Goal: Find contact information: Find contact information

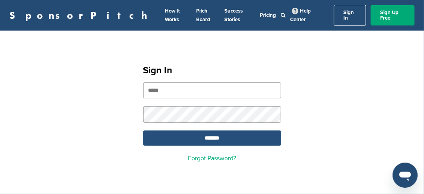
type input "**********"
click at [216, 132] on input "*******" at bounding box center [212, 137] width 138 height 15
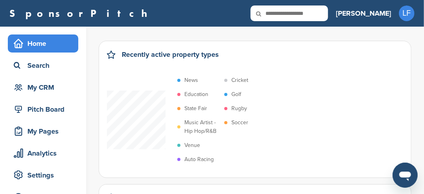
click at [240, 124] on p "Soccer" at bounding box center [239, 122] width 17 height 9
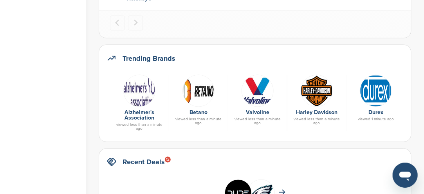
scroll to position [391, 0]
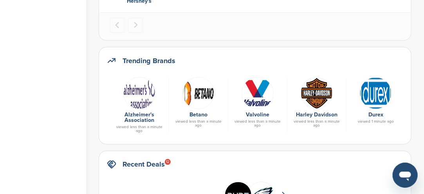
click at [313, 99] on img at bounding box center [316, 93] width 32 height 32
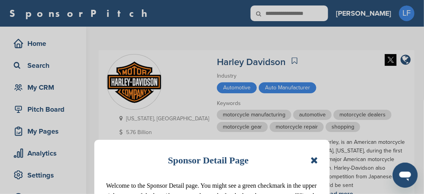
click at [315, 159] on icon at bounding box center [313, 159] width 7 height 9
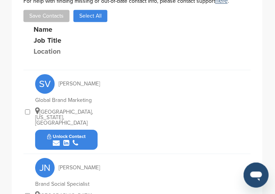
scroll to position [364, 0]
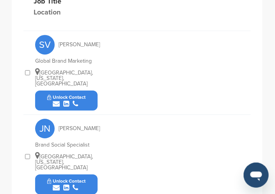
click at [54, 100] on icon "submit" at bounding box center [56, 103] width 7 height 7
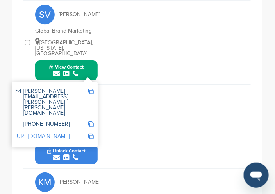
scroll to position [403, 0]
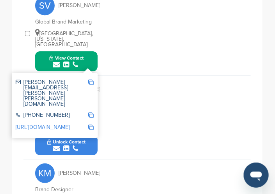
click at [128, 134] on div "JN Joey Nicgorski Brand Social Specialist South Milwaukee, Wisconsin, United St…" at bounding box center [143, 117] width 216 height 83
click at [86, 138] on button "Unlock Contact" at bounding box center [67, 144] width 58 height 23
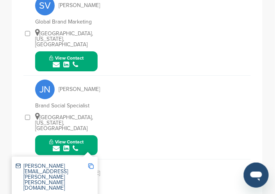
click at [86, 138] on button "View Contact" at bounding box center [66, 144] width 53 height 23
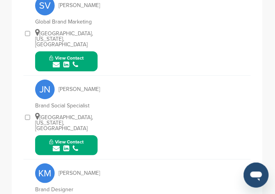
click at [87, 137] on button "View Contact" at bounding box center [66, 144] width 53 height 23
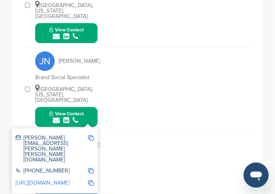
scroll to position [442, 0]
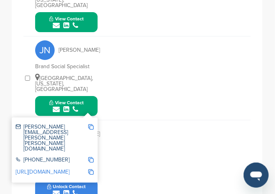
click at [93, 124] on img at bounding box center [90, 126] width 5 height 5
